Goal: Task Accomplishment & Management: Complete application form

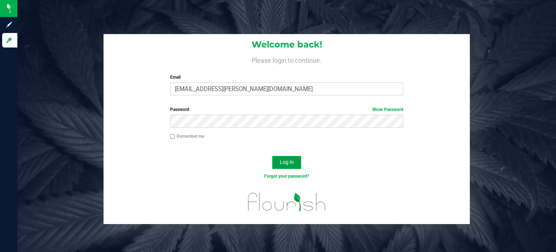
click at [284, 163] on span "Log In" at bounding box center [287, 162] width 14 height 6
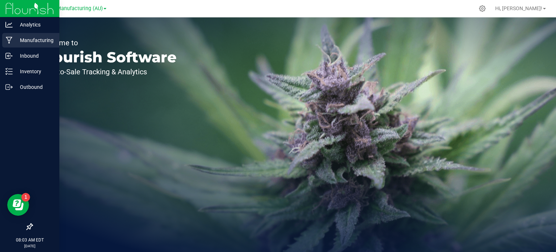
click at [26, 39] on p "Manufacturing" at bounding box center [34, 40] width 43 height 9
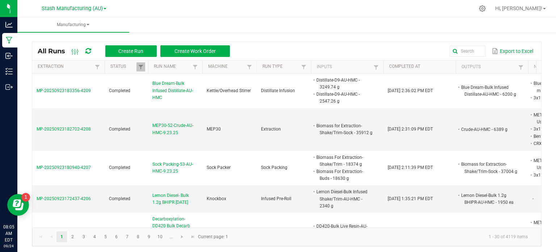
click at [548, 55] on div "All Runs Create Run Create Work Order Export to Excel Extraction Status Run Nam…" at bounding box center [286, 142] width 539 height 223
click at [137, 49] on span "Create Run" at bounding box center [130, 51] width 25 height 6
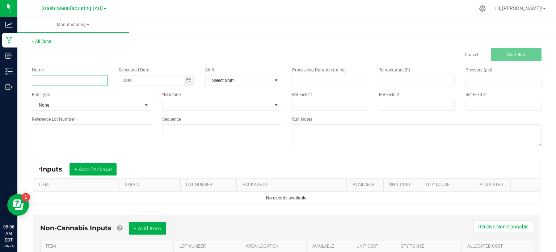
click at [59, 77] on input at bounding box center [70, 80] width 76 height 11
click at [59, 77] on input "Decarboxylation-" at bounding box center [70, 80] width 76 height 11
click at [79, 81] on input "Decarboxylation-" at bounding box center [70, 80] width 76 height 11
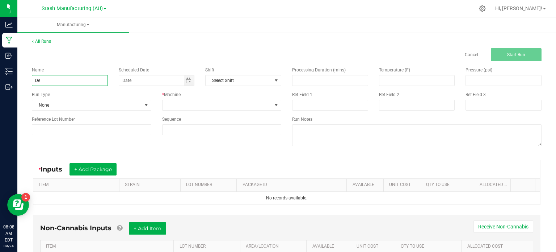
type input "D"
click at [85, 74] on div "Name Decarboxylation--" at bounding box center [69, 76] width 87 height 19
click at [85, 75] on input "Decarboxylation--" at bounding box center [70, 80] width 76 height 11
click at [186, 85] on span "Toggle calendar" at bounding box center [189, 80] width 11 height 10
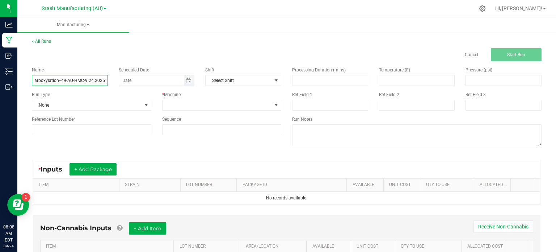
type input "Decarboxylation--49-AU-HMC-9.24.2025"
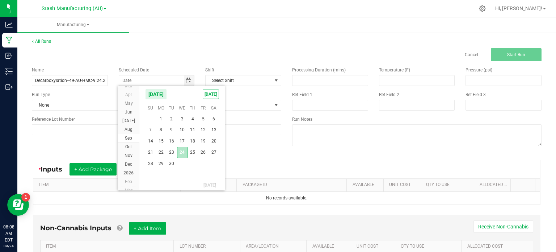
click at [183, 154] on span "24" at bounding box center [182, 152] width 11 height 11
type input "[DATE]"
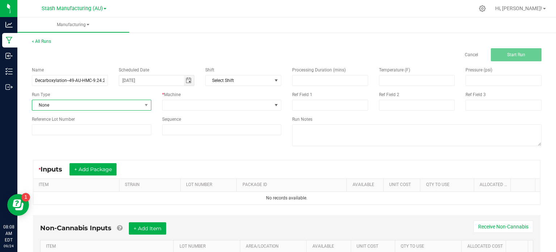
click at [116, 105] on span "None" at bounding box center [87, 105] width 110 height 10
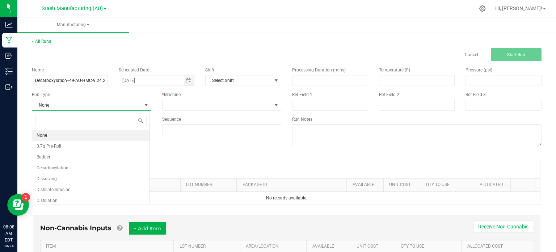
scroll to position [11, 118]
click at [123, 167] on li "Decarboxylation" at bounding box center [90, 167] width 117 height 11
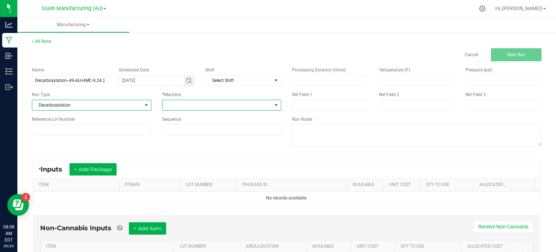
click at [180, 105] on span at bounding box center [218, 105] width 110 height 10
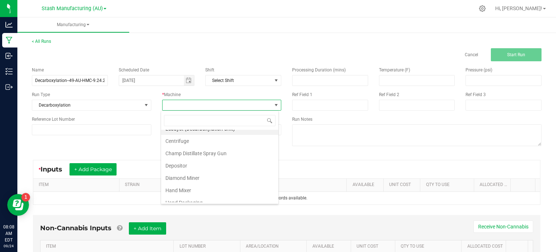
scroll to position [0, 0]
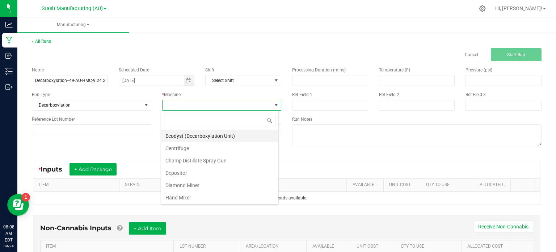
click at [251, 134] on li "Ecodyst (Decarboxylation Unit)" at bounding box center [219, 136] width 117 height 12
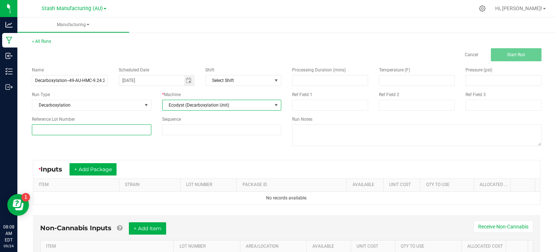
click at [120, 129] on input at bounding box center [91, 129] width 119 height 11
type input "49"
click at [206, 105] on span "Ecodyst (Decarboxylation Unit)" at bounding box center [218, 105] width 110 height 10
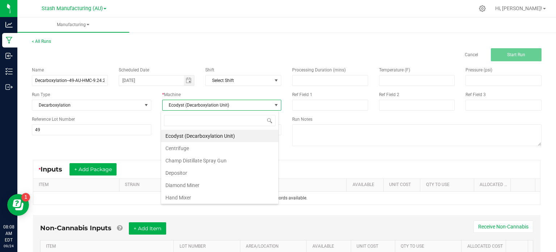
scroll to position [11, 118]
click at [282, 131] on div "Sequence" at bounding box center [222, 125] width 130 height 19
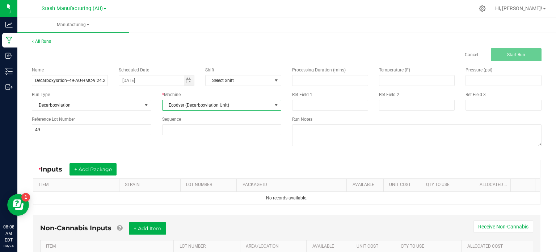
click at [274, 106] on span at bounding box center [276, 105] width 6 height 6
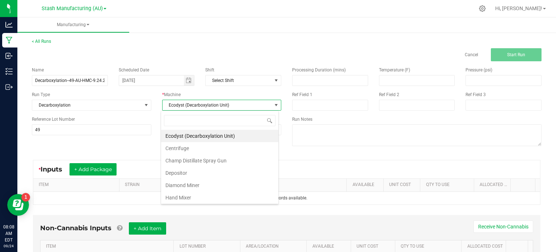
click at [278, 94] on div "* Machine Ecodyst (Decarboxylation Unit)" at bounding box center [222, 100] width 130 height 19
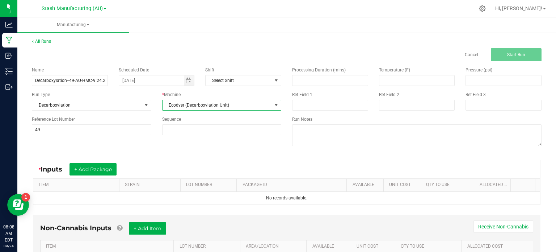
click at [256, 105] on span "Ecodyst (Decarboxylation Unit)" at bounding box center [218, 105] width 110 height 10
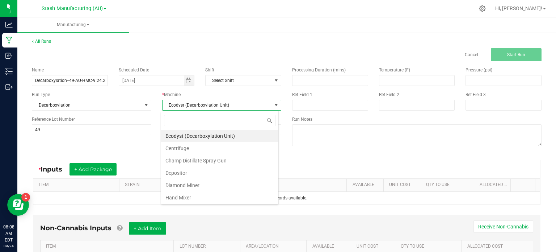
click at [231, 93] on div "* Machine" at bounding box center [221, 94] width 119 height 7
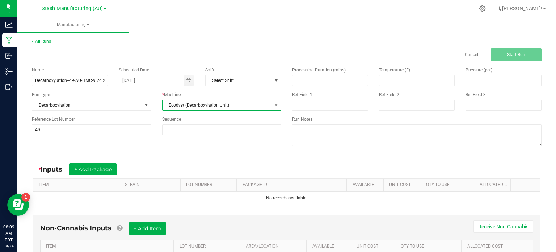
click at [232, 107] on span "Ecodyst (Decarboxylation Unit)" at bounding box center [218, 105] width 110 height 10
click at [239, 96] on div "* Machine" at bounding box center [221, 94] width 119 height 7
click at [239, 110] on span "Ecodyst (Decarboxylation Unit)" at bounding box center [221, 105] width 119 height 11
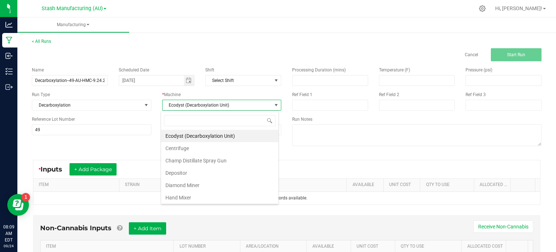
click at [224, 88] on div "Name Decarboxylation--49-AU-HMC-9.24.2025 Scheduled Date [DATE] Shift Select Sh…" at bounding box center [156, 100] width 260 height 79
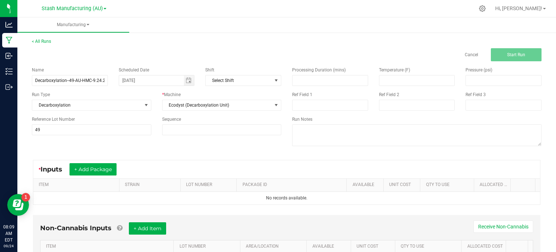
click at [223, 140] on div "Name Decarboxylation--49-AU-HMC-9.24.2025 Scheduled Date [DATE] Shift Select Sh…" at bounding box center [286, 107] width 521 height 92
click at [107, 139] on div "Name Decarboxylation--49-AU-HMC-9.24.2025 Scheduled Date [DATE] Shift Select Sh…" at bounding box center [156, 100] width 260 height 79
click at [97, 163] on button "+ Add Package" at bounding box center [93, 169] width 47 height 12
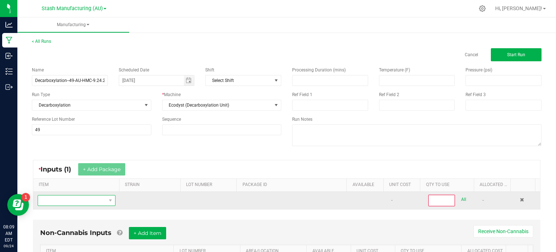
click at [87, 200] on span "NO DATA FOUND" at bounding box center [72, 200] width 68 height 10
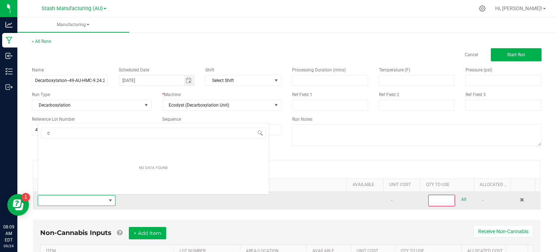
scroll to position [11, 75]
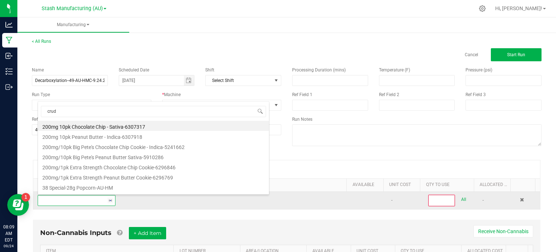
type input "crude"
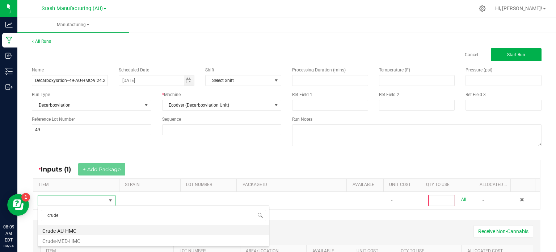
click at [79, 226] on li "Crude-AU-HMC" at bounding box center [153, 230] width 231 height 10
type input "0"
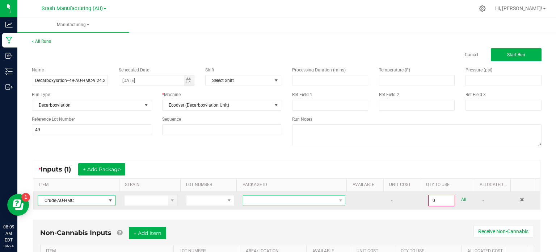
click at [254, 201] on span at bounding box center [289, 200] width 93 height 10
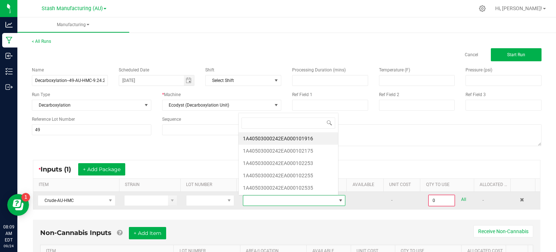
scroll to position [11, 98]
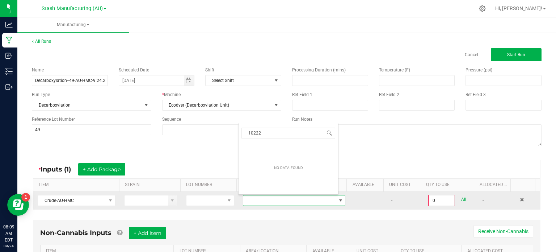
type input "1022"
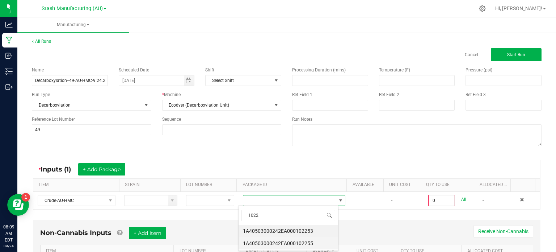
click at [301, 244] on li "1A40503000242EA000102255" at bounding box center [289, 243] width 100 height 12
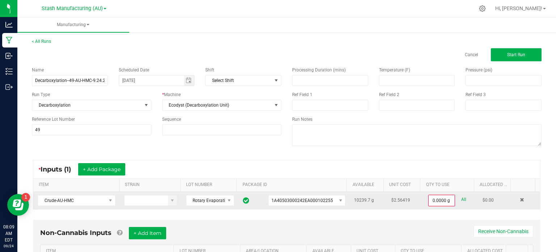
click at [461, 201] on link "All" at bounding box center [463, 199] width 5 height 10
type input "10239.7000 g"
drag, startPoint x: 556, startPoint y: 189, endPoint x: 543, endPoint y: 207, distance: 22.0
click at [543, 207] on div "< All Runs Cancel Start Run Name Decarboxylation--49-AU-HMC-9.24.2025 Scheduled…" at bounding box center [286, 165] width 539 height 268
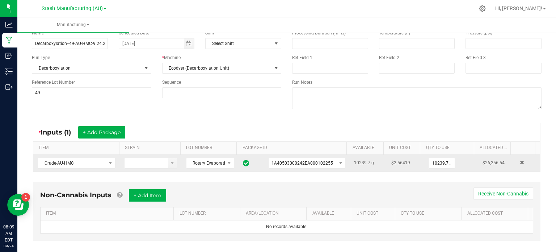
scroll to position [45, 0]
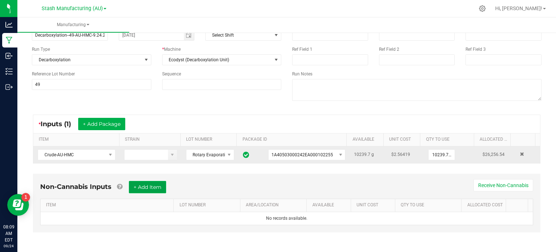
click at [156, 191] on button "+ Add Item" at bounding box center [147, 187] width 37 height 12
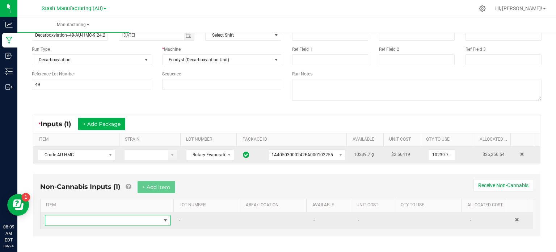
click at [143, 215] on span "NO DATA FOUND" at bounding box center [103, 220] width 116 height 10
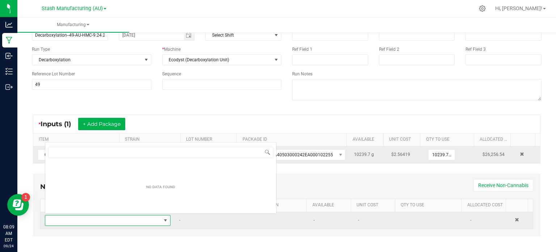
scroll to position [11, 121]
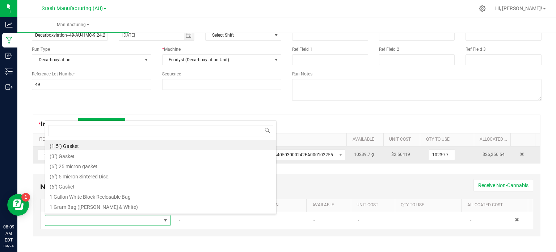
click at [313, 184] on div "Non-Cannabis Inputs (1) + Add Item Receive Non-Cannabis" at bounding box center [286, 190] width 493 height 18
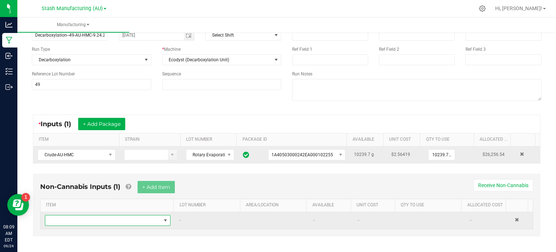
click at [126, 221] on span "NO DATA FOUND" at bounding box center [103, 220] width 116 height 10
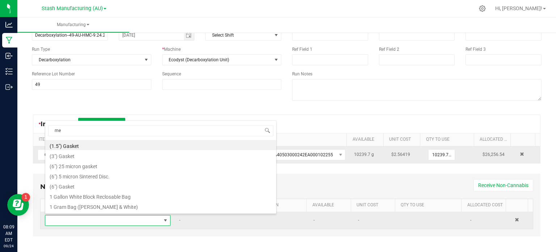
type input "met"
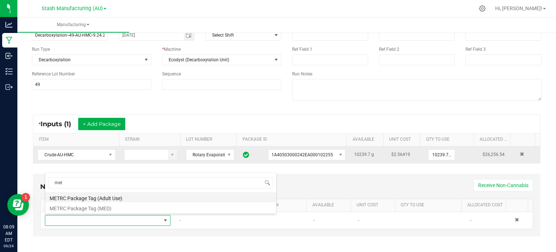
click at [119, 192] on li "METRC Package Tag (Adult Use)" at bounding box center [160, 197] width 231 height 10
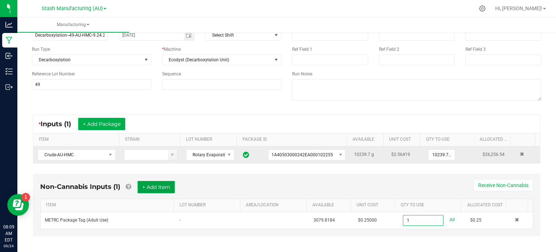
type input "1 ea"
click at [165, 187] on button "+ Add Item" at bounding box center [156, 187] width 37 height 12
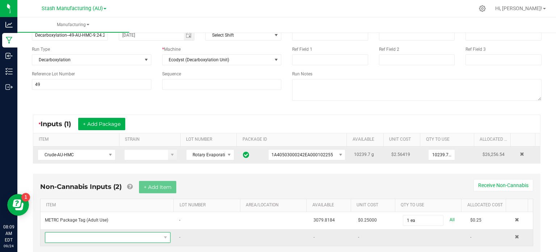
click at [133, 234] on span "NO DATA FOUND" at bounding box center [103, 237] width 116 height 10
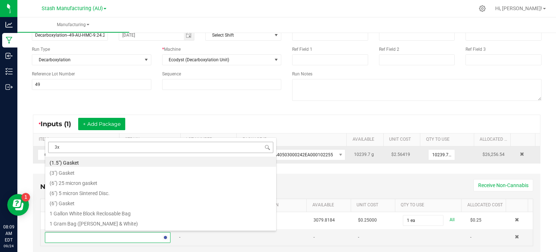
type input "3x1"
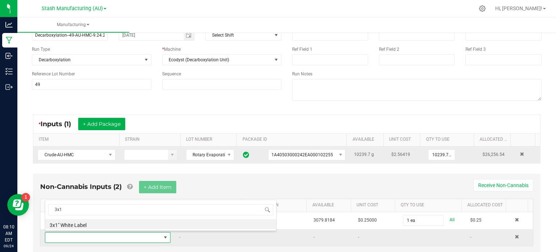
click at [299, 236] on td at bounding box center [275, 237] width 67 height 17
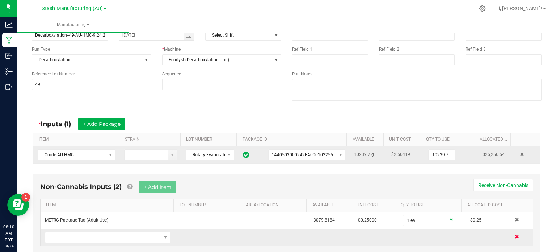
click at [515, 234] on span at bounding box center [517, 236] width 4 height 4
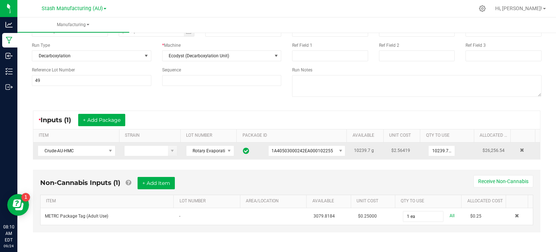
scroll to position [0, 0]
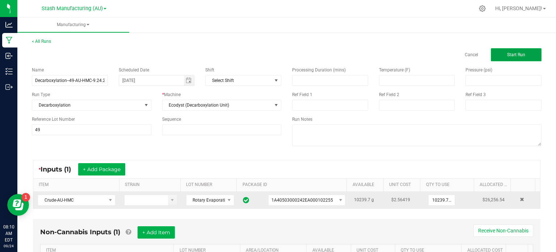
click at [519, 54] on span "Start Run" at bounding box center [516, 54] width 18 height 5
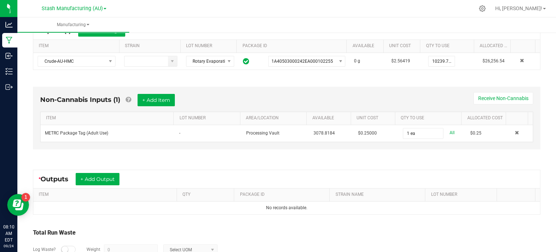
scroll to position [197, 0]
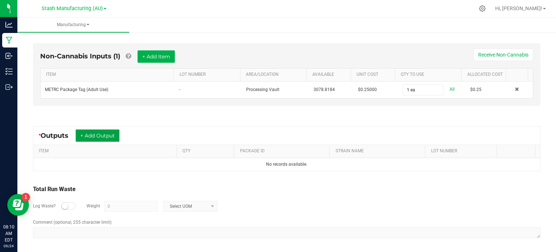
click at [85, 129] on button "+ Add Output" at bounding box center [98, 135] width 44 height 12
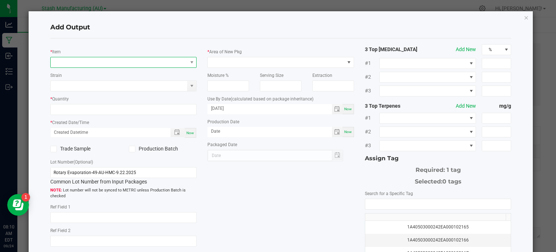
click at [92, 64] on span "NO DATA FOUND" at bounding box center [119, 62] width 137 height 10
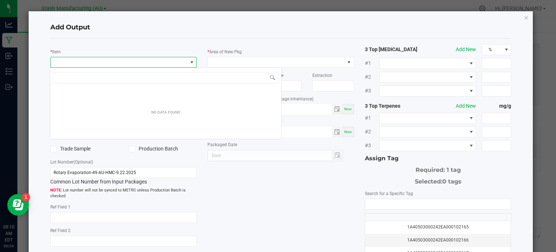
scroll to position [11, 145]
type input "1"
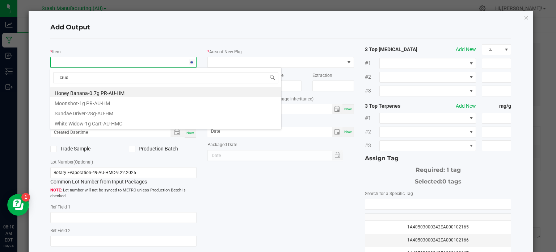
type input "crude"
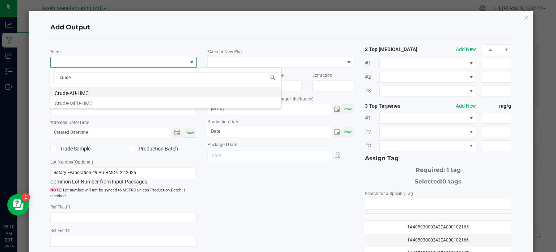
click at [160, 94] on li "Crude-AU-HMC" at bounding box center [165, 92] width 231 height 10
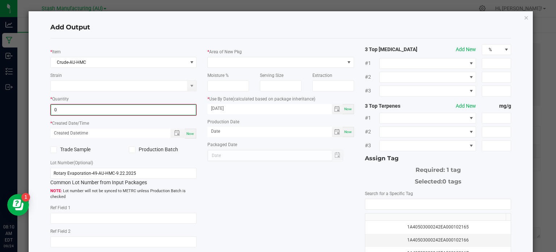
click at [159, 112] on input "0" at bounding box center [123, 110] width 145 height 10
type input "11046.0000 g"
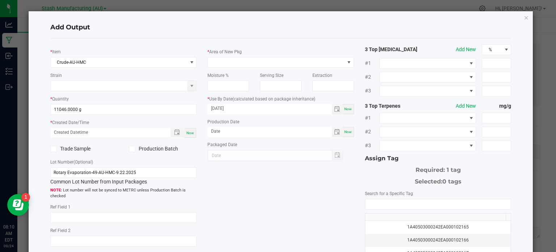
click at [188, 135] on div "Now" at bounding box center [191, 133] width 12 height 10
type input "[DATE] 8:10 AM"
type input "[DATE]"
click at [131, 149] on icon at bounding box center [132, 149] width 5 height 0
click at [0, 0] on input "Production Batch" at bounding box center [0, 0] width 0 height 0
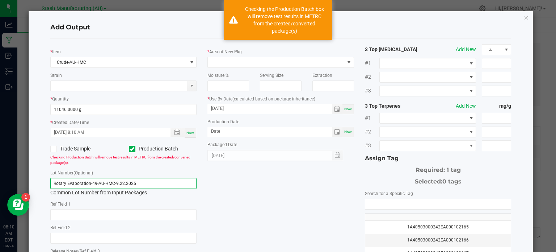
click at [143, 184] on input "Rotary Evaporation-49-AU-HMC-9.22.2025" at bounding box center [123, 183] width 147 height 11
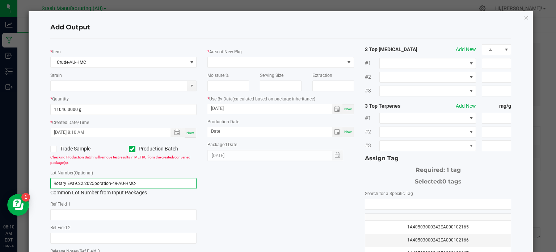
click at [131, 183] on input "Rotary Eva9.22.2025poration-49-AU-HMC-" at bounding box center [123, 183] width 147 height 11
type input "-"
type input "S"
type input "Decarboxylation-49-AU-HMC-9.24.2025"
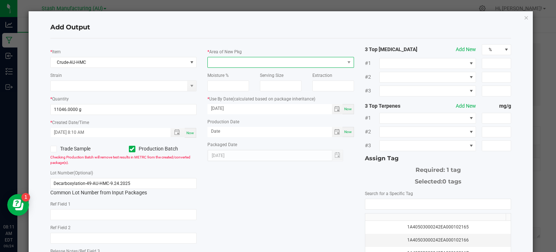
click at [280, 64] on span at bounding box center [276, 62] width 137 height 10
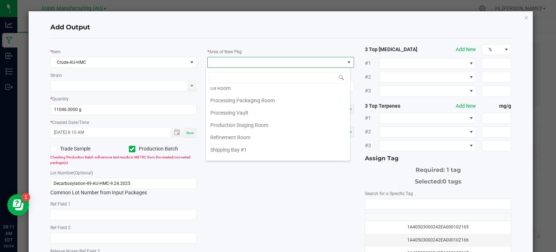
scroll to position [122, 0]
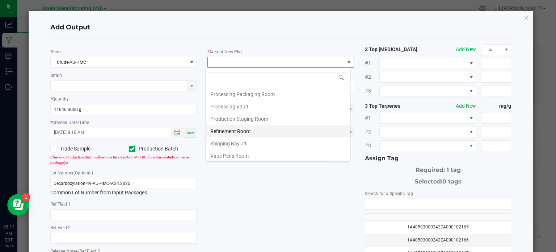
click at [278, 129] on li "Refinement Room" at bounding box center [278, 131] width 144 height 12
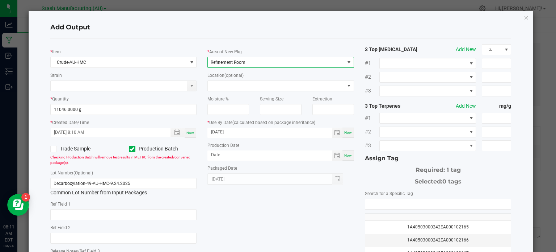
click at [287, 201] on div "* Item Crude-AU-HMC Strain * Quantity 11046.0000 g * Created Date/Time [DATE] 8…" at bounding box center [281, 174] width 472 height 260
click at [344, 156] on span "Now" at bounding box center [348, 155] width 8 height 4
type input "[DATE]"
click at [220, 134] on input "[DATE]" at bounding box center [269, 131] width 125 height 9
type input "[DATE]"
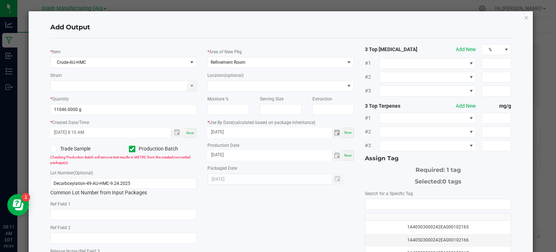
click at [294, 225] on div "* Item Crude-AU-HMC Strain * Quantity 11046.0000 g * Created Date/Time [DATE] 8…" at bounding box center [281, 174] width 472 height 260
click at [381, 200] on input "NO DATA FOUND" at bounding box center [438, 204] width 146 height 10
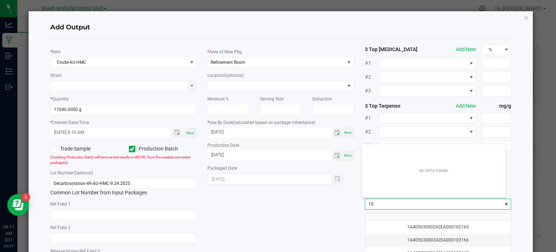
scroll to position [10, 144]
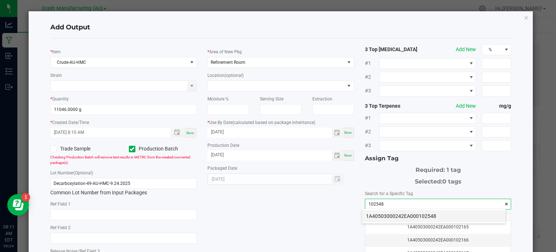
click at [397, 211] on li "1A40503000242EA000102548" at bounding box center [434, 216] width 144 height 12
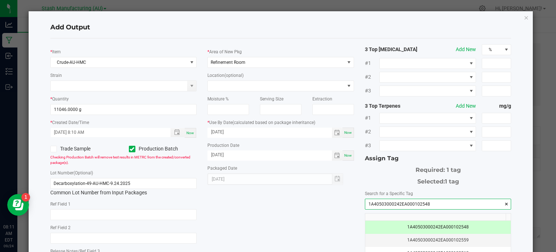
type input "1A40503000242EA000102548"
click at [334, 214] on div "* Item Crude-AU-HMC Strain * Quantity 11046.0000 g * Created Date/Time [DATE] 8…" at bounding box center [281, 174] width 472 height 260
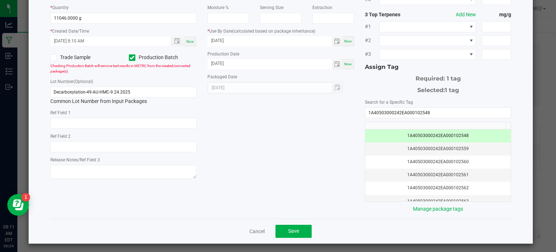
scroll to position [93, 0]
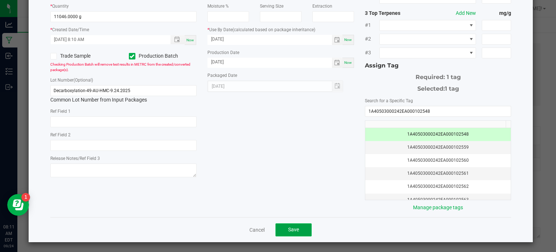
click at [294, 234] on button "Save" at bounding box center [294, 229] width 36 height 13
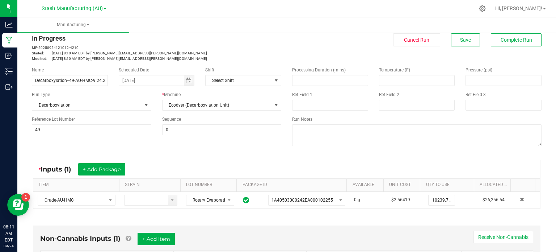
scroll to position [0, 0]
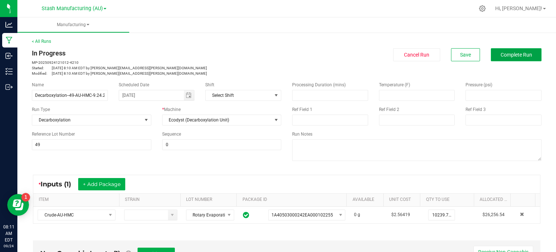
click at [512, 57] on span "Complete Run" at bounding box center [517, 55] width 32 height 6
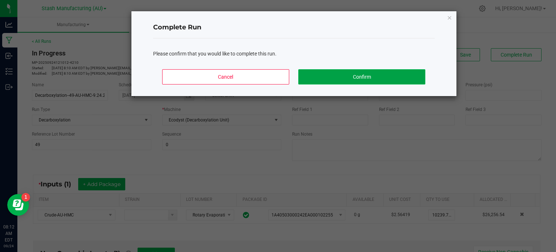
click at [378, 74] on button "Confirm" at bounding box center [361, 76] width 127 height 15
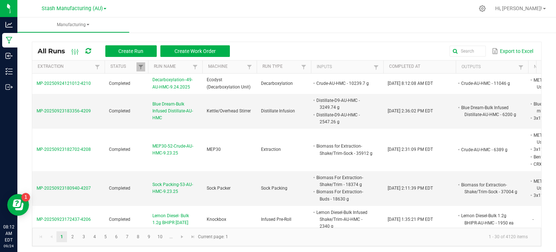
click at [351, 56] on div "Export to Excel" at bounding box center [385, 51] width 301 height 12
click at [297, 52] on div "Export to Excel" at bounding box center [385, 51] width 301 height 12
click at [300, 52] on div "Export to Excel" at bounding box center [385, 51] width 301 height 12
click at [313, 51] on div "Export to Excel" at bounding box center [385, 51] width 301 height 12
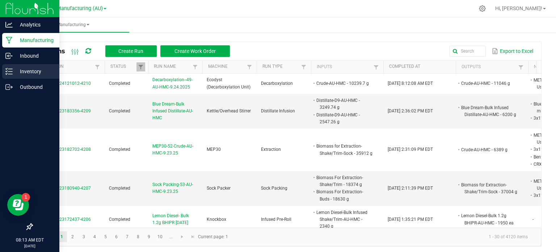
click at [5, 68] on div "Inventory" at bounding box center [30, 71] width 57 height 14
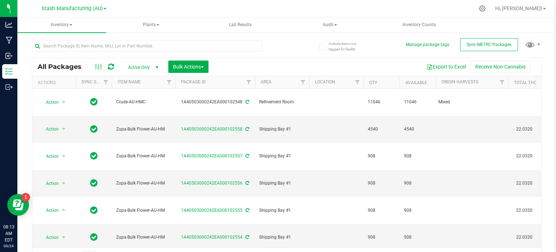
click at [326, 66] on div "Export to Excel Receive Non-Cannabis" at bounding box center [375, 66] width 322 height 12
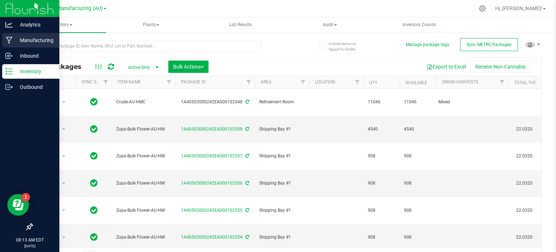
click at [16, 39] on p "Manufacturing" at bounding box center [34, 40] width 43 height 9
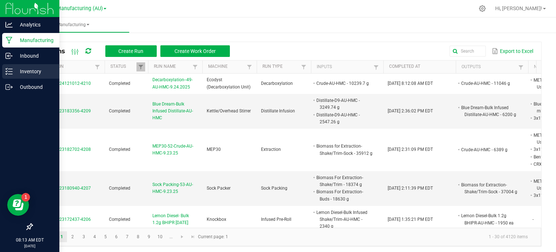
click at [32, 72] on p "Inventory" at bounding box center [34, 71] width 43 height 9
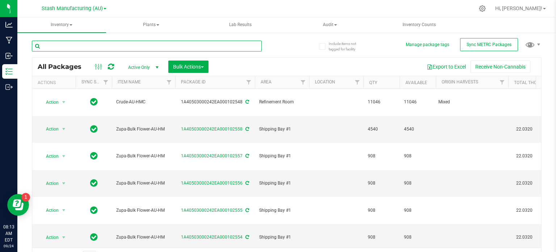
type input "[DATE]"
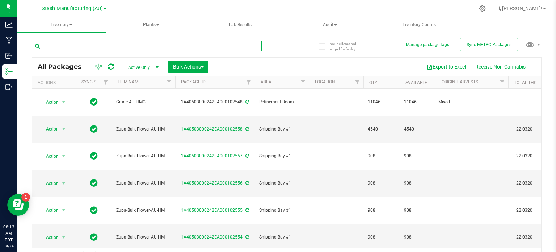
type input "[DATE]"
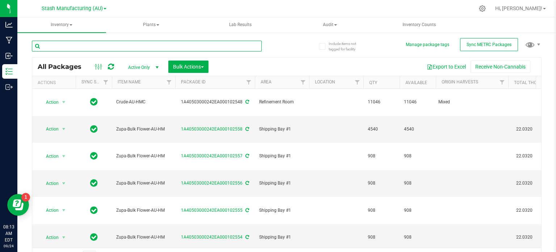
type input "[DATE]"
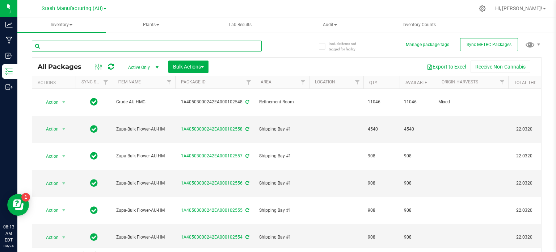
type input "[DATE]"
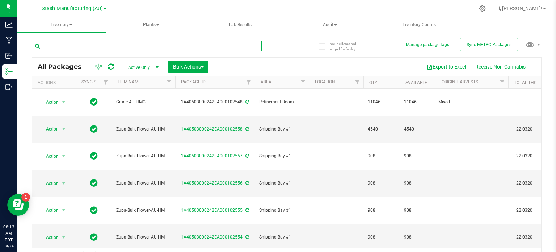
click at [99, 42] on input "text" at bounding box center [147, 46] width 230 height 11
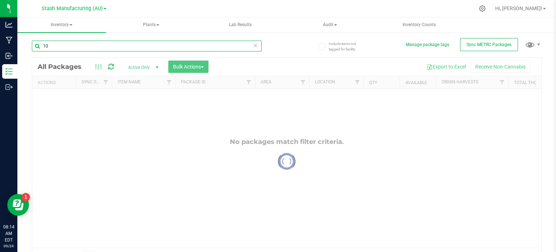
type input "1"
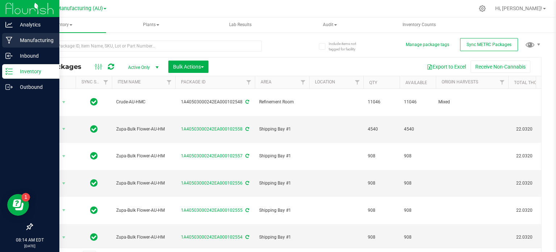
click at [30, 41] on p "Manufacturing" at bounding box center [34, 40] width 43 height 9
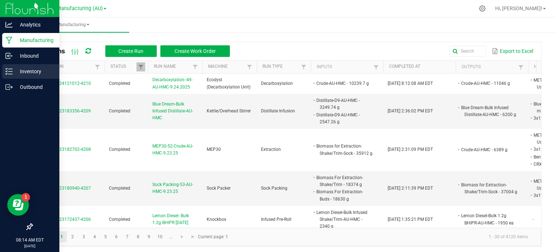
click at [6, 75] on div "Inventory" at bounding box center [30, 71] width 57 height 14
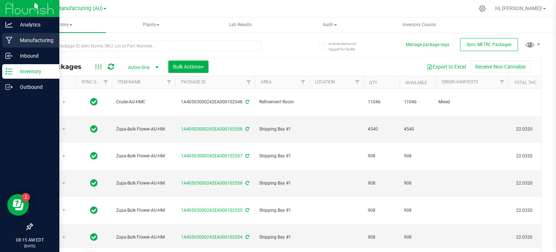
click at [12, 40] on icon at bounding box center [9, 40] width 7 height 7
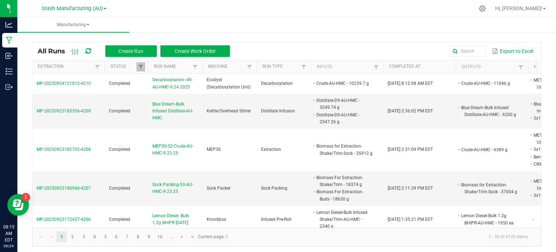
click at [253, 48] on div "Export to Excel" at bounding box center [385, 51] width 301 height 12
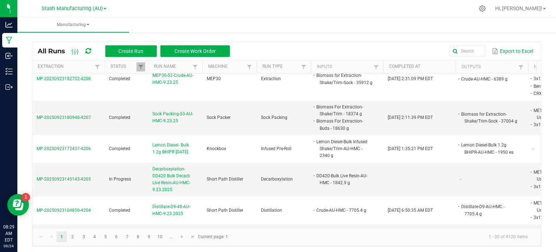
scroll to position [72, 0]
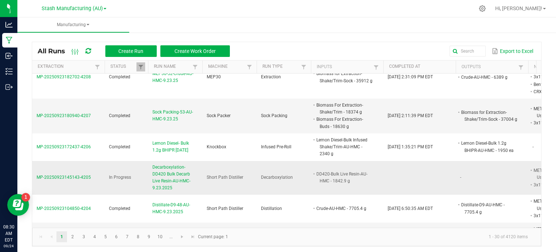
click at [167, 168] on span "Decarboxylation-DD420 Bulk Decarb Live Resin-AU-HMC-9.23.2025" at bounding box center [175, 178] width 46 height 28
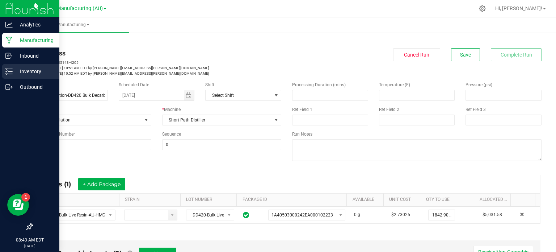
click at [25, 74] on p "Inventory" at bounding box center [34, 71] width 43 height 9
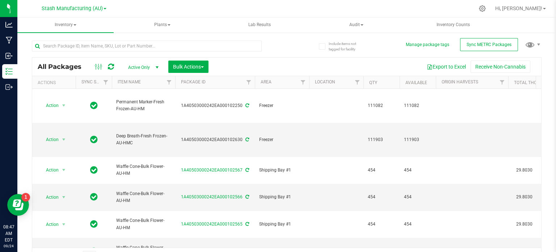
click at [34, 33] on link "Inventory All packages All inventory Waste log Create inventory" at bounding box center [65, 24] width 96 height 15
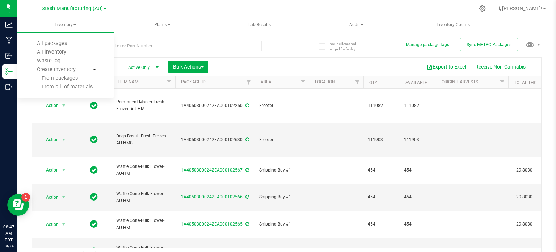
click at [290, 52] on div "All Packages Active Only Active Only Lab Samples Locked All External Internal B…" at bounding box center [287, 149] width 510 height 231
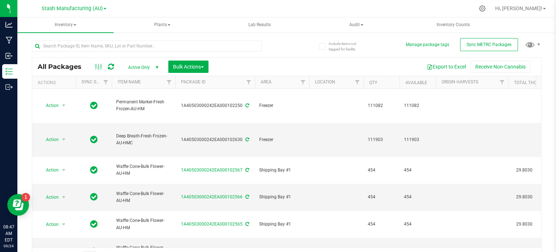
click at [246, 65] on div "Export to Excel Receive Non-Cannabis" at bounding box center [375, 66] width 322 height 12
click at [271, 68] on div "Export to Excel Receive Non-Cannabis" at bounding box center [375, 66] width 322 height 12
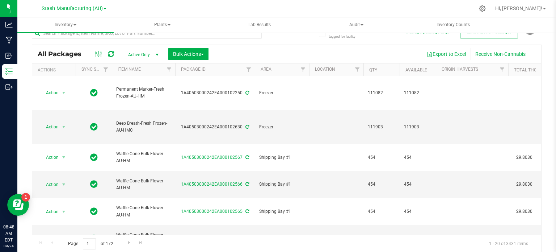
click at [534, 25] on ul "Inventory All packages All inventory Waste log Create inventory Plants All plan…" at bounding box center [295, 25] width 556 height 16
click at [548, 4] on div "Hi, [PERSON_NAME]!" at bounding box center [520, 8] width 56 height 13
click at [542, 11] on span "Hi, [PERSON_NAME]!" at bounding box center [518, 8] width 47 height 6
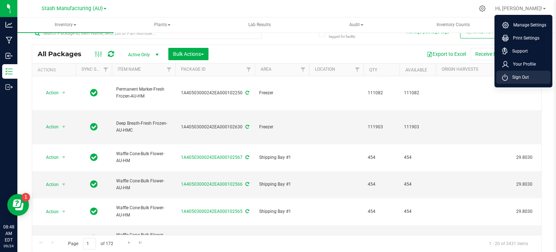
click at [530, 79] on li "Sign Out" at bounding box center [523, 77] width 54 height 13
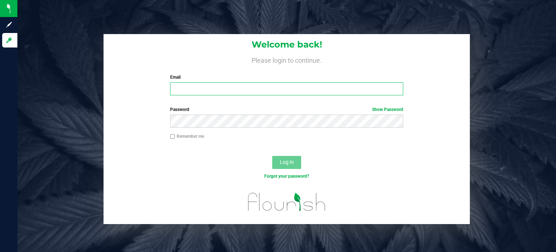
type input "[EMAIL_ADDRESS][PERSON_NAME][DOMAIN_NAME]"
